Goal: Task Accomplishment & Management: Manage account settings

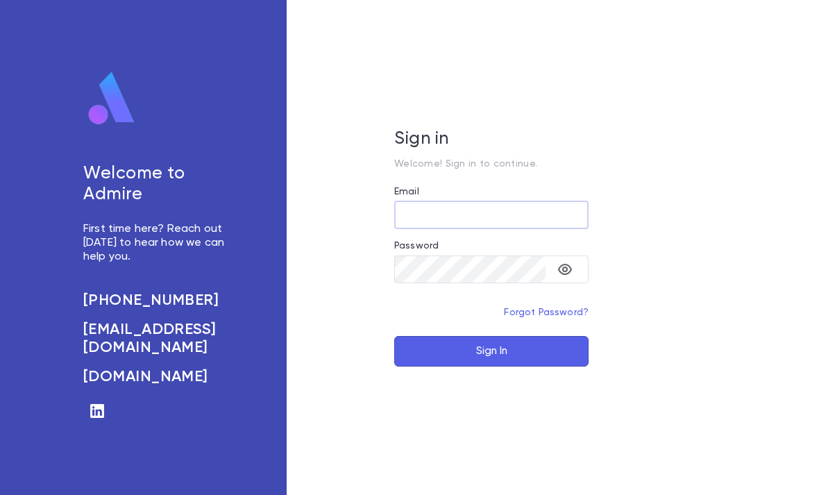
type input "**********"
click at [491, 366] on button "Sign In" at bounding box center [491, 351] width 194 height 31
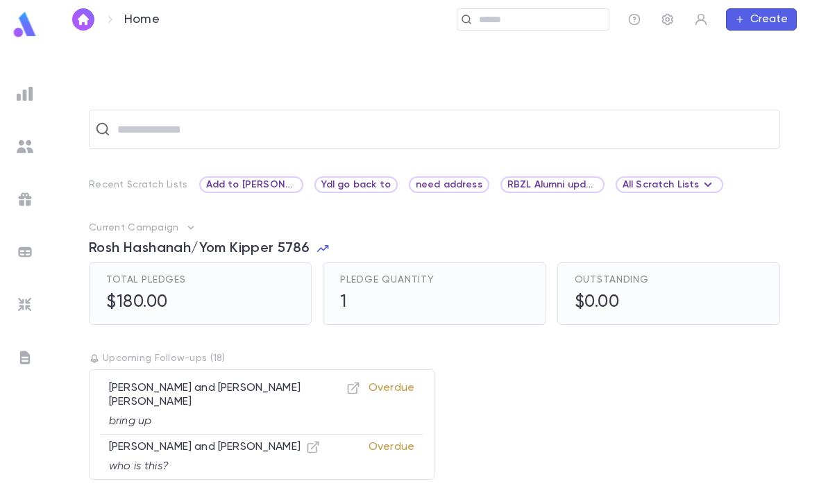
click at [534, 19] on input "text" at bounding box center [539, 19] width 128 height 13
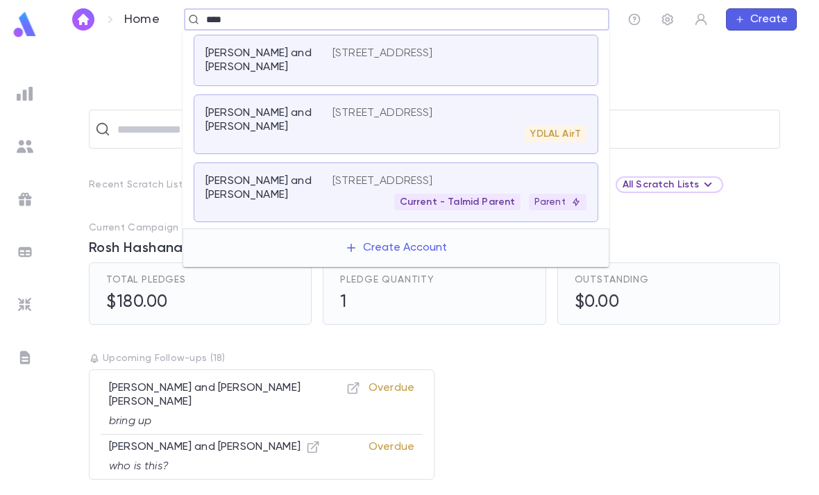
type input "****"
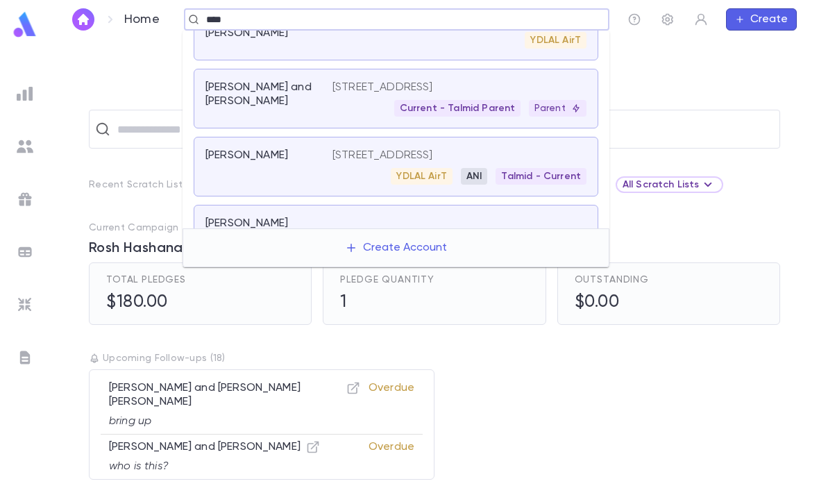
scroll to position [93, 0]
click at [350, 174] on div "YDLAL AirT ANI Talmid - Current" at bounding box center [459, 177] width 254 height 17
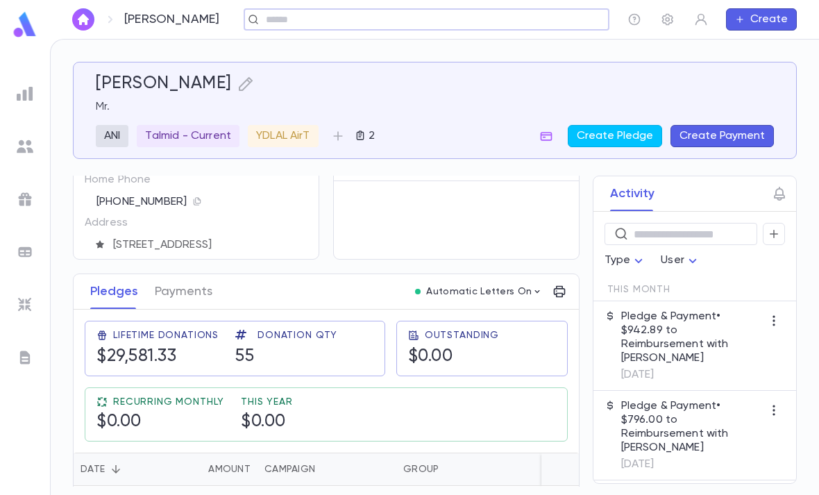
scroll to position [74, 0]
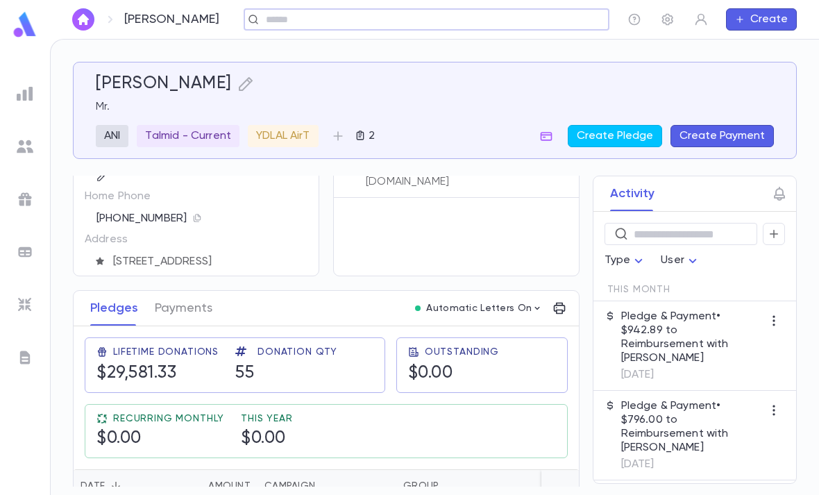
click at [276, 359] on div "Donation Qty" at bounding box center [286, 354] width 102 height 17
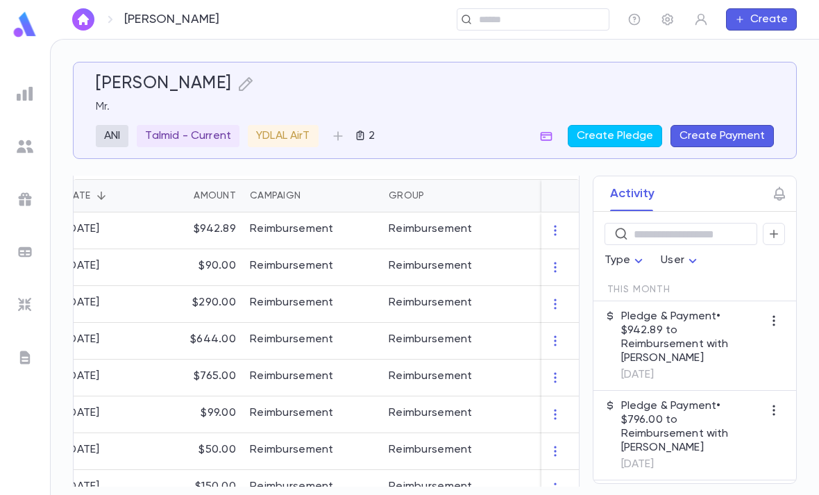
scroll to position [430, 0]
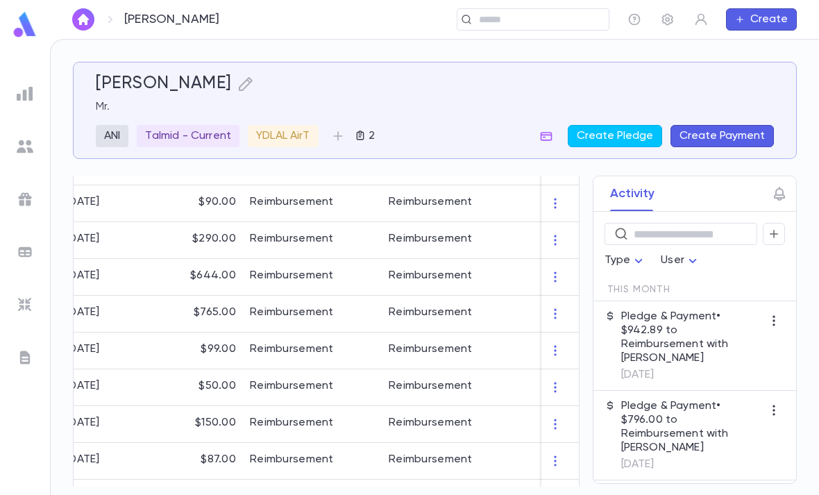
click at [335, 357] on div "Reimbursement" at bounding box center [312, 350] width 139 height 37
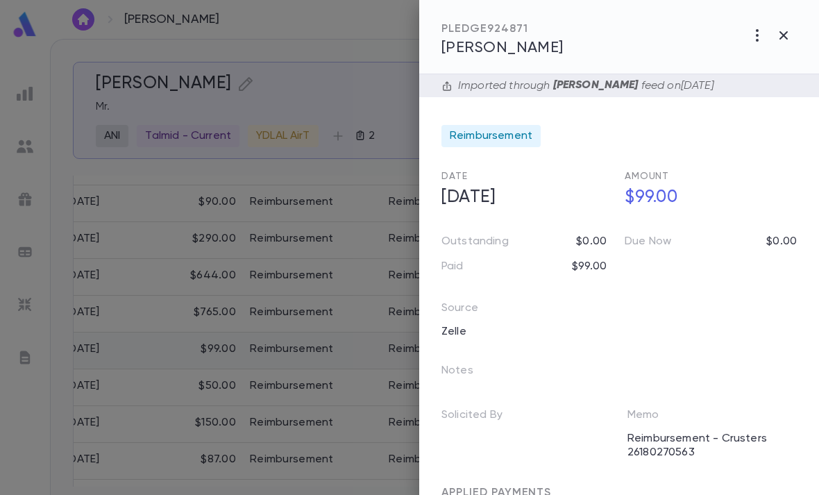
click at [785, 37] on icon "button" at bounding box center [783, 35] width 8 height 8
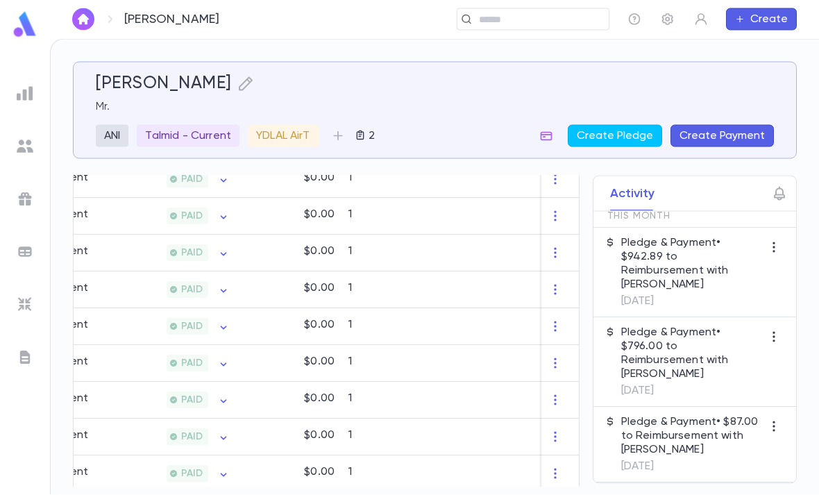
scroll to position [44, 0]
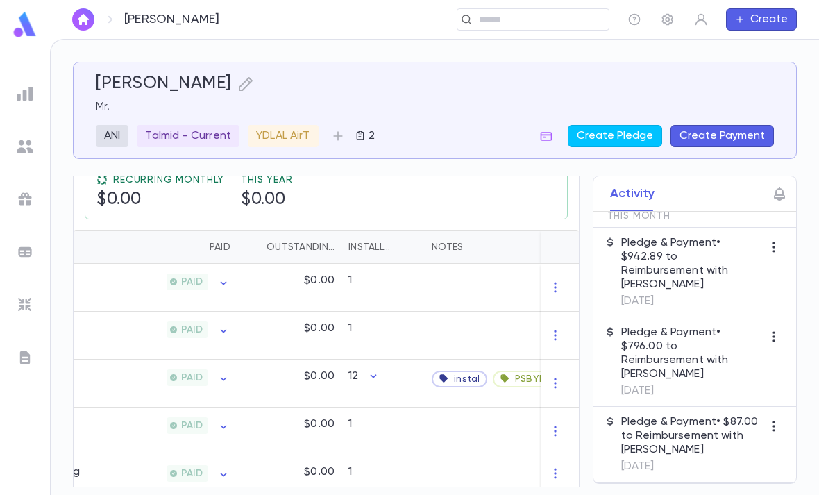
scroll to position [314, 0]
click at [401, 360] on div "12" at bounding box center [382, 384] width 83 height 48
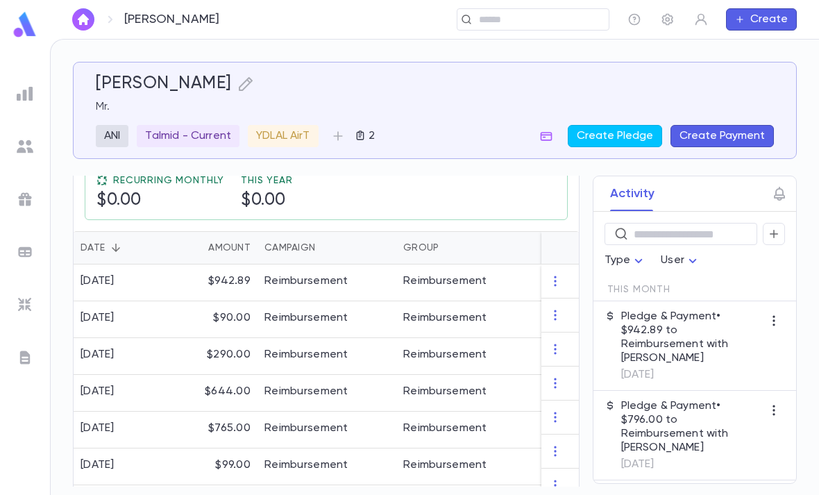
scroll to position [49, 0]
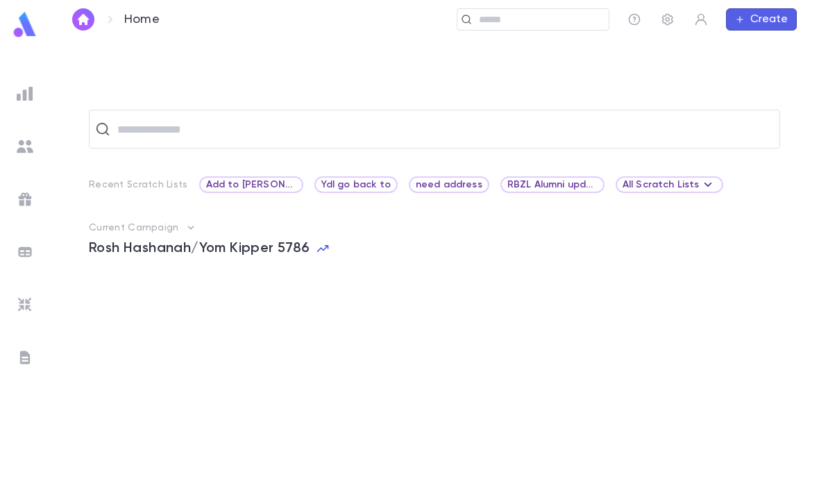
click at [541, 25] on input "text" at bounding box center [539, 19] width 128 height 13
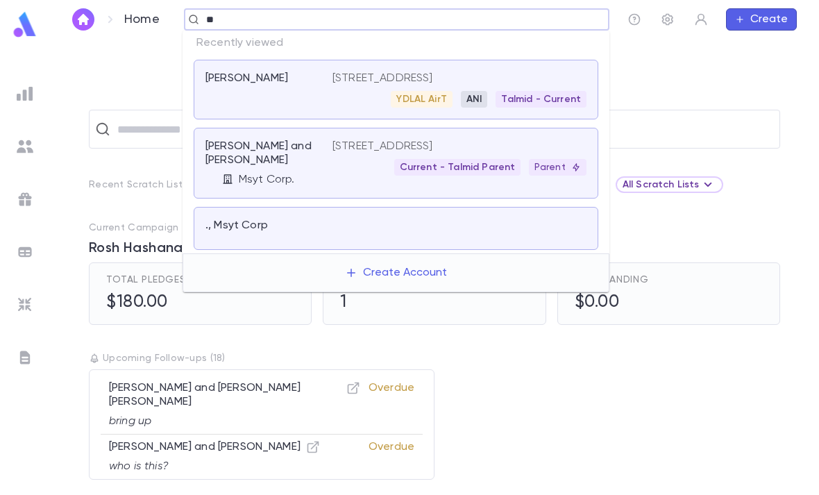
type input "*"
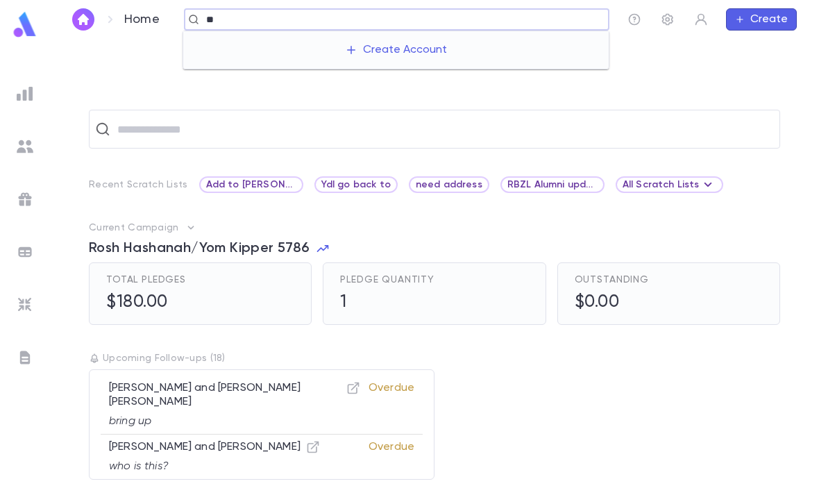
type input "*"
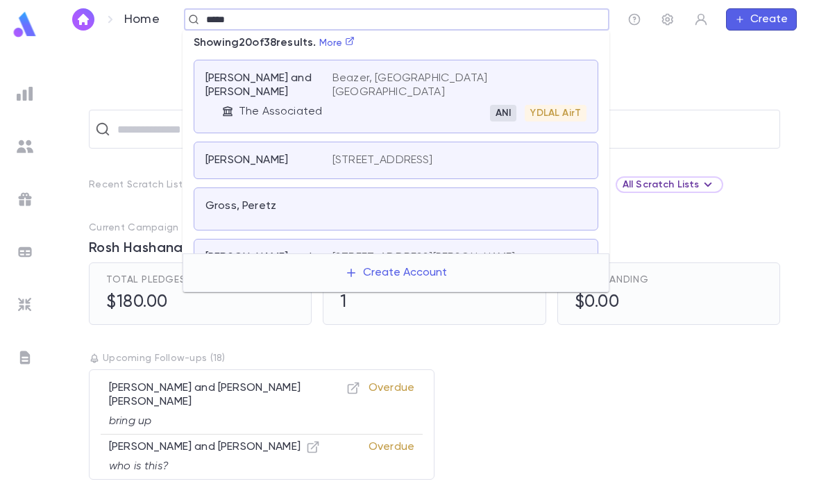
click at [354, 39] on icon at bounding box center [350, 41] width 8 height 8
type input "*****"
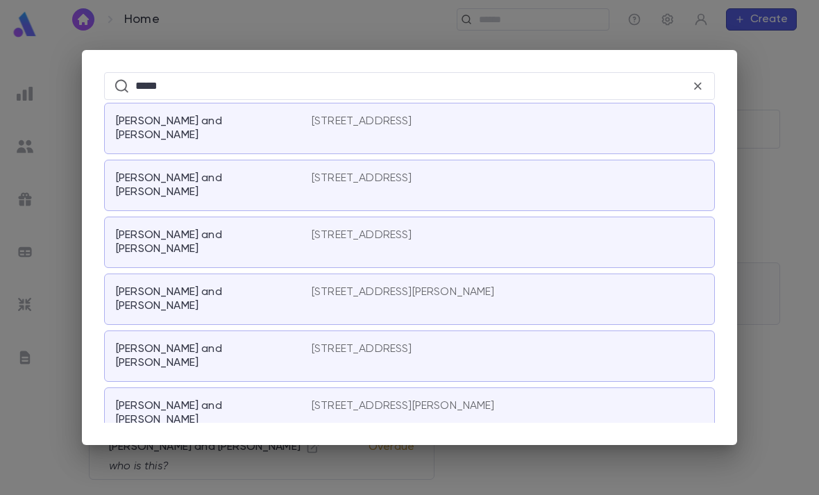
scroll to position [384, 0]
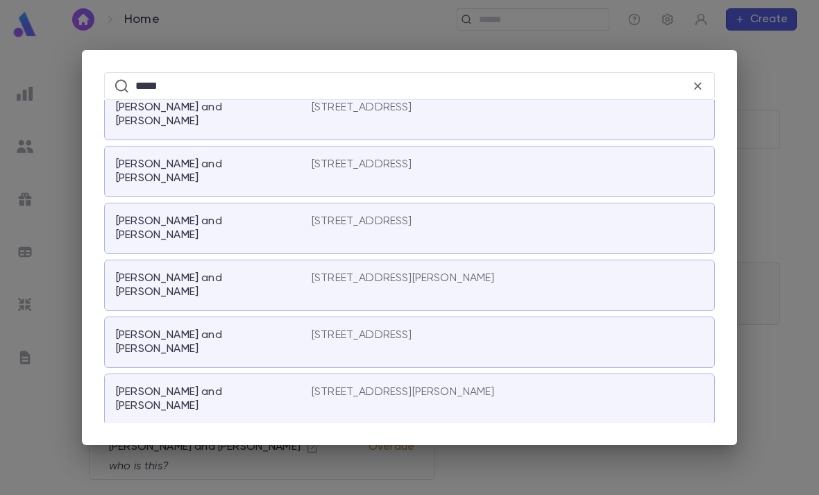
click at [450, 385] on p "[STREET_ADDRESS][PERSON_NAME]" at bounding box center [403, 392] width 183 height 14
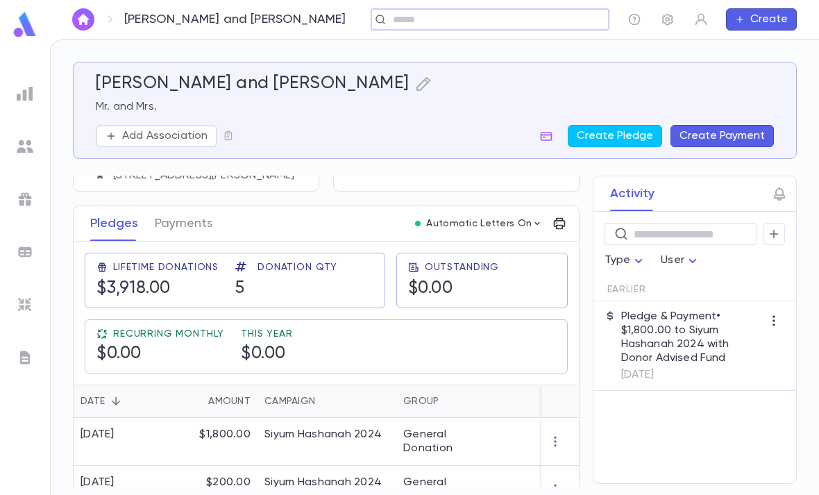
scroll to position [160, 0]
click at [228, 134] on icon "button" at bounding box center [228, 135] width 11 height 11
click at [306, 201] on div "Add to Scratch List" at bounding box center [297, 198] width 99 height 14
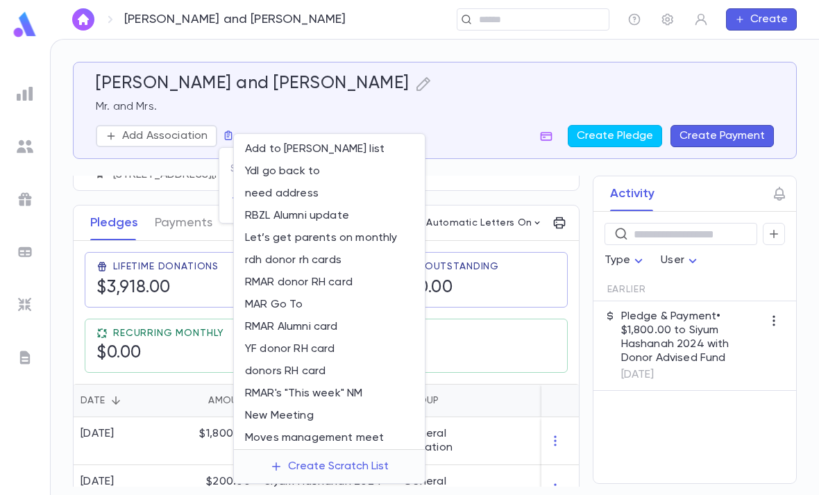
click at [338, 149] on li "Add to [PERSON_NAME] list" at bounding box center [329, 149] width 191 height 22
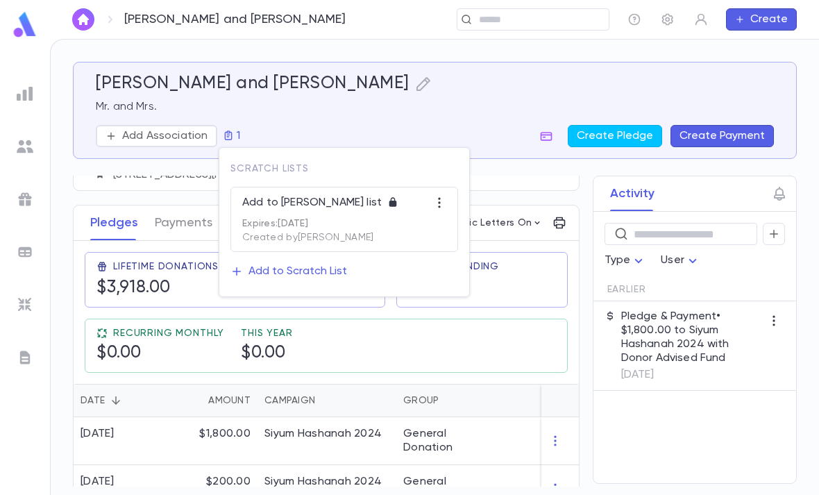
click at [279, 265] on div "Add to Scratch List" at bounding box center [297, 271] width 99 height 14
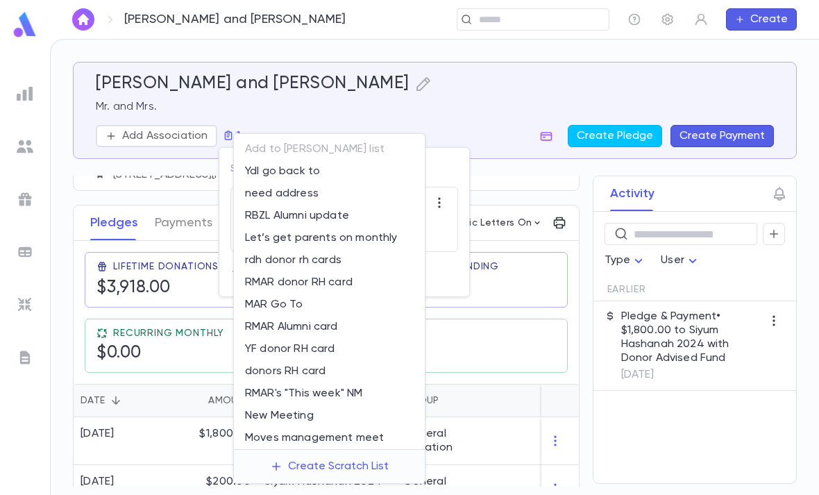
click at [394, 91] on div at bounding box center [409, 247] width 819 height 495
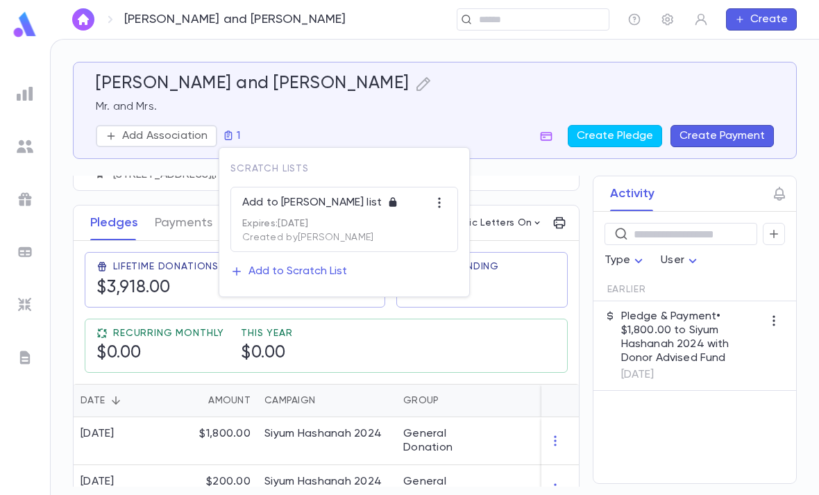
click at [394, 96] on div at bounding box center [409, 247] width 819 height 495
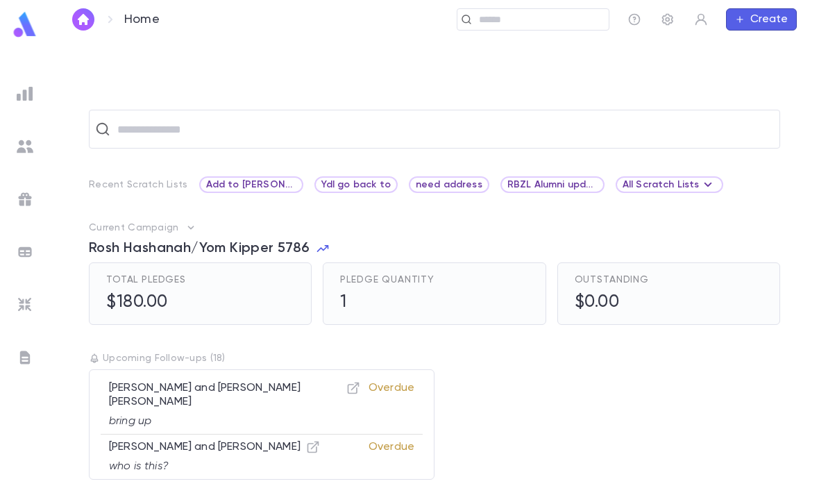
click at [699, 63] on div "​ Recent Scratch Lists Add to [PERSON_NAME] list Ydl go back to need address RB…" at bounding box center [434, 266] width 769 height 455
click at [762, 117] on input "text" at bounding box center [443, 129] width 661 height 26
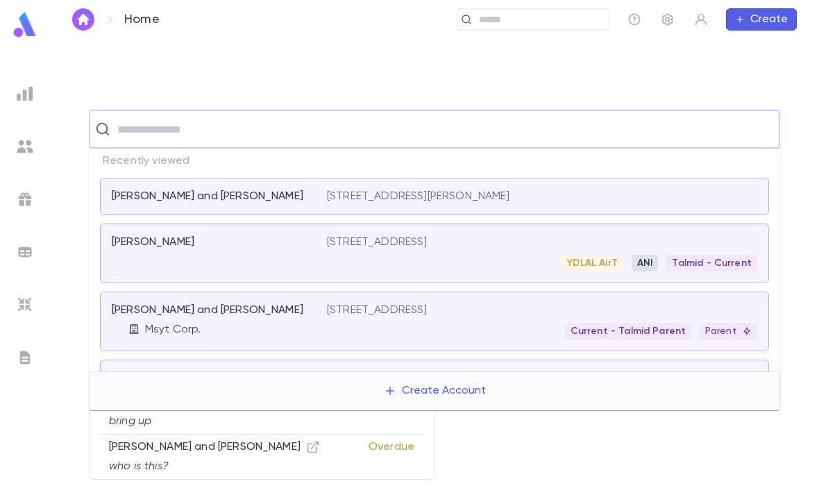
click at [526, 17] on input "text" at bounding box center [539, 19] width 128 height 13
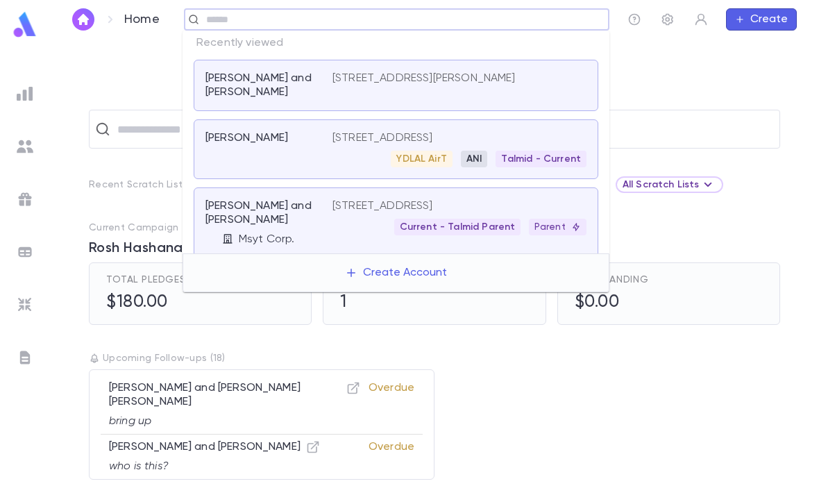
click at [684, 123] on input "text" at bounding box center [443, 129] width 661 height 26
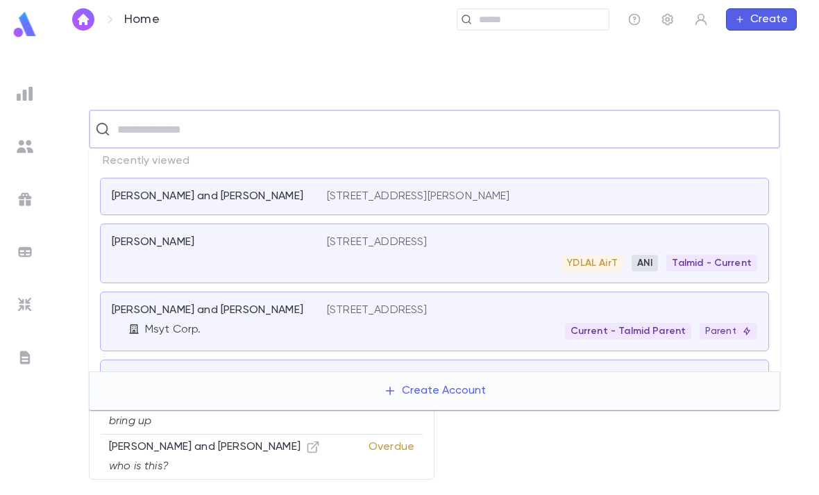
click at [37, 32] on img at bounding box center [25, 24] width 28 height 27
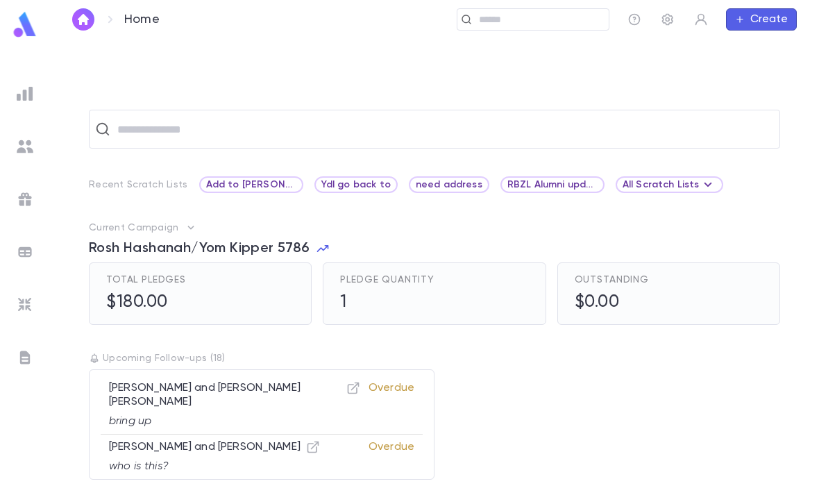
click at [43, 39] on div at bounding box center [25, 26] width 50 height 31
click at [549, 19] on input "text" at bounding box center [539, 19] width 128 height 13
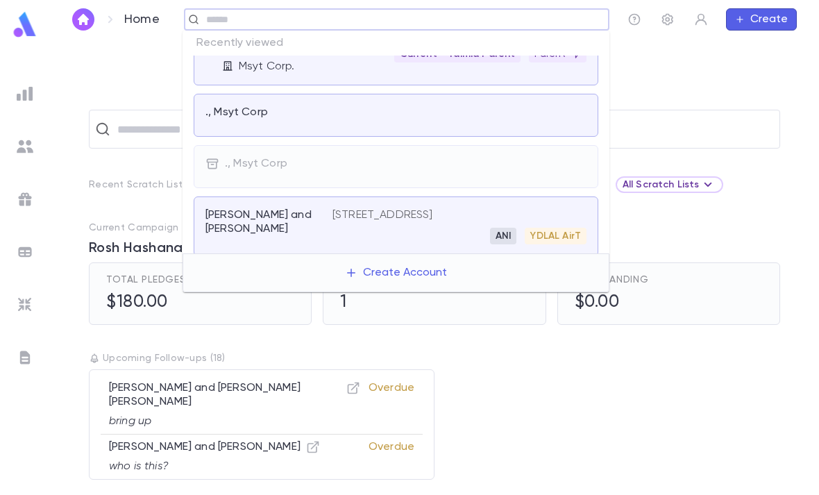
scroll to position [173, 0]
click at [474, 116] on div at bounding box center [459, 114] width 254 height 19
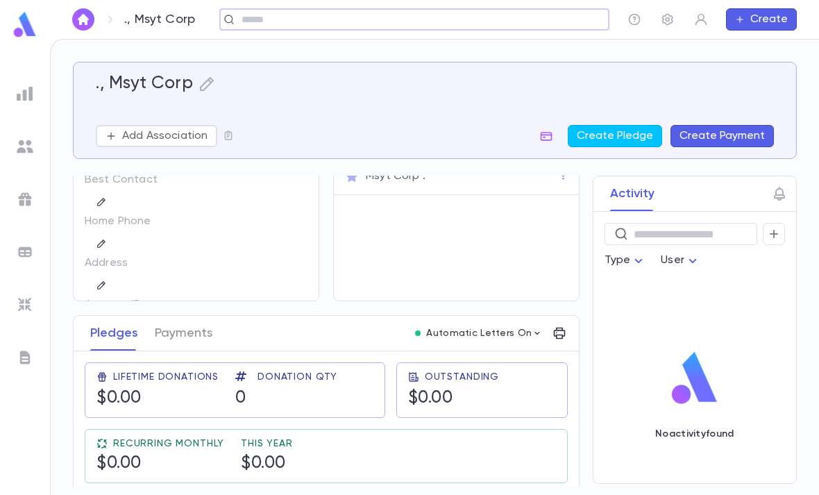
scroll to position [49, 0]
click at [214, 82] on icon "button" at bounding box center [206, 84] width 17 height 17
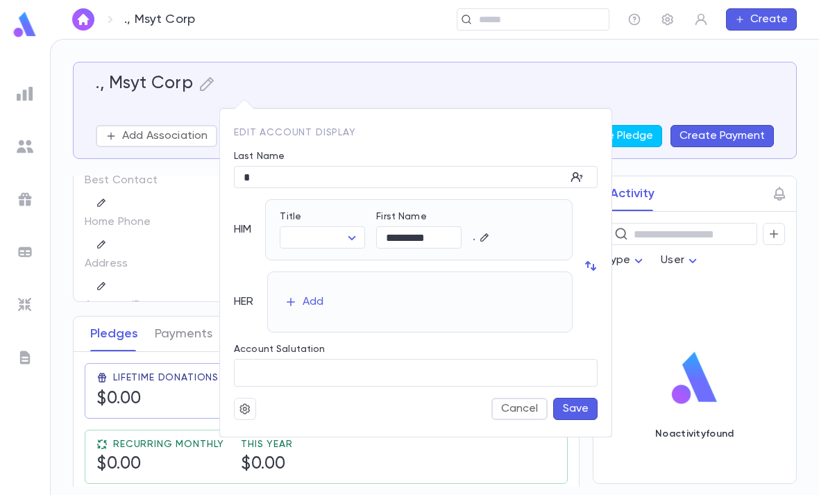
click at [242, 412] on icon "button" at bounding box center [244, 408] width 10 height 10
click at [292, 460] on li "Deactivate" at bounding box center [278, 458] width 83 height 22
